Goal: Information Seeking & Learning: Learn about a topic

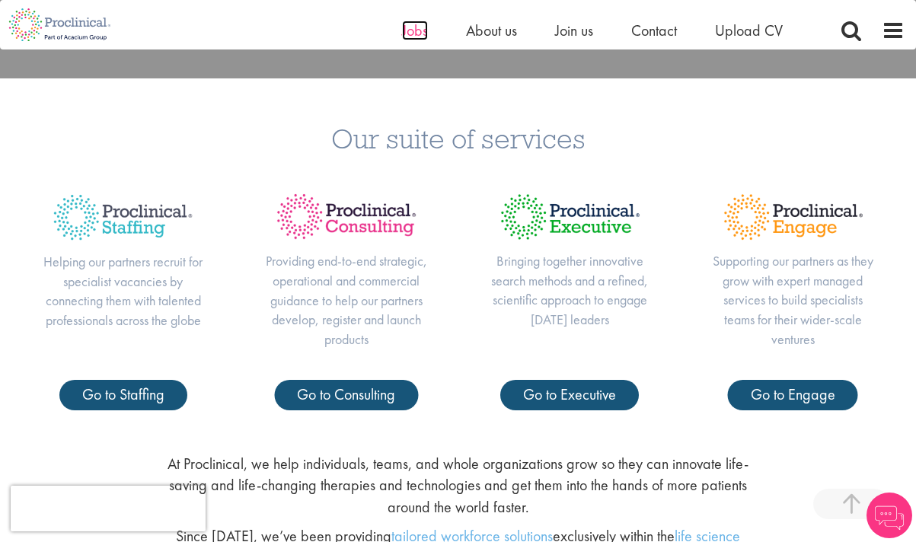
click at [417, 31] on span "Jobs" at bounding box center [415, 31] width 26 height 20
